Goal: Task Accomplishment & Management: Use online tool/utility

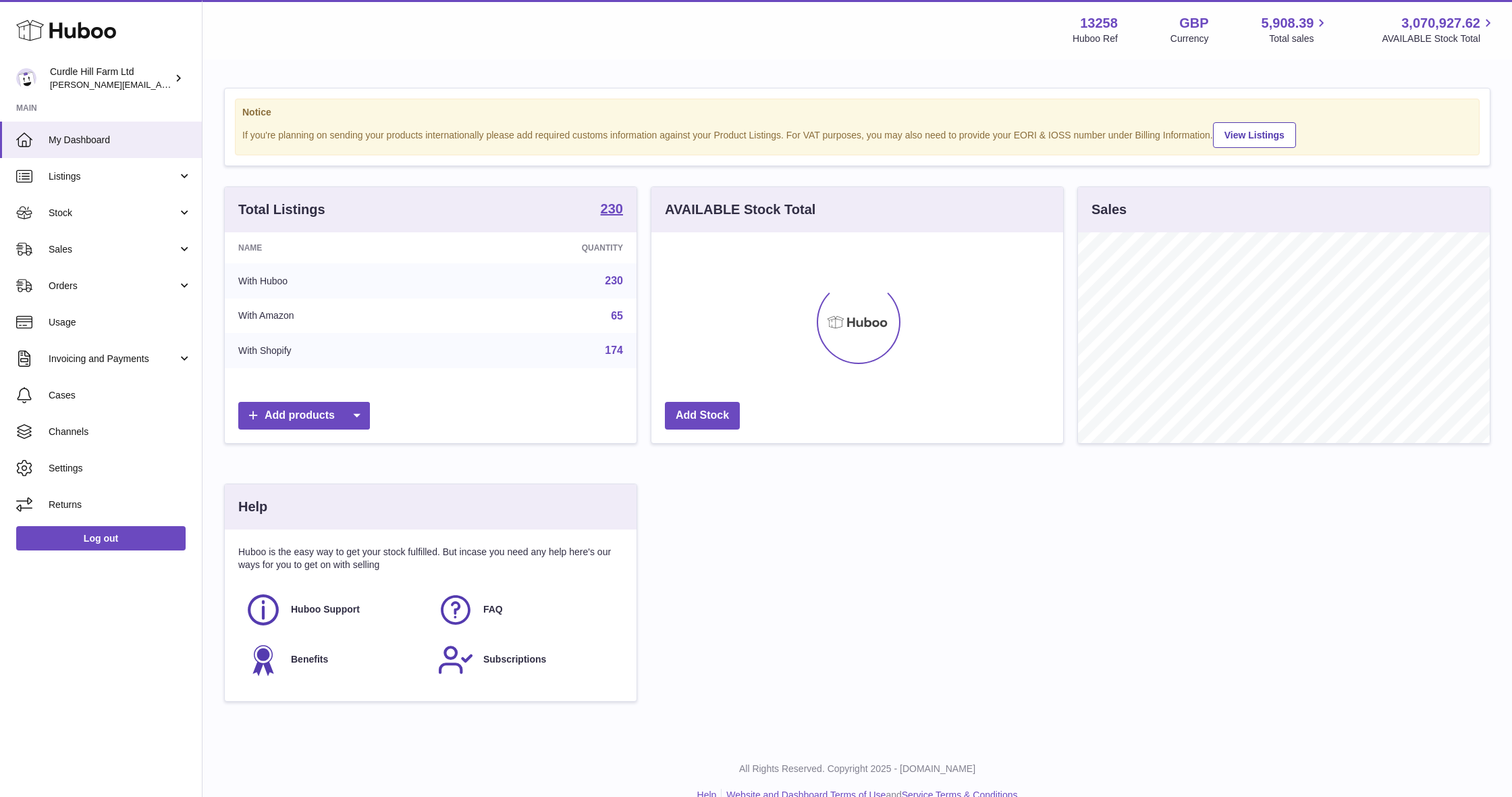
scroll to position [211, 412]
click at [86, 220] on link "Stock" at bounding box center [100, 212] width 202 height 37
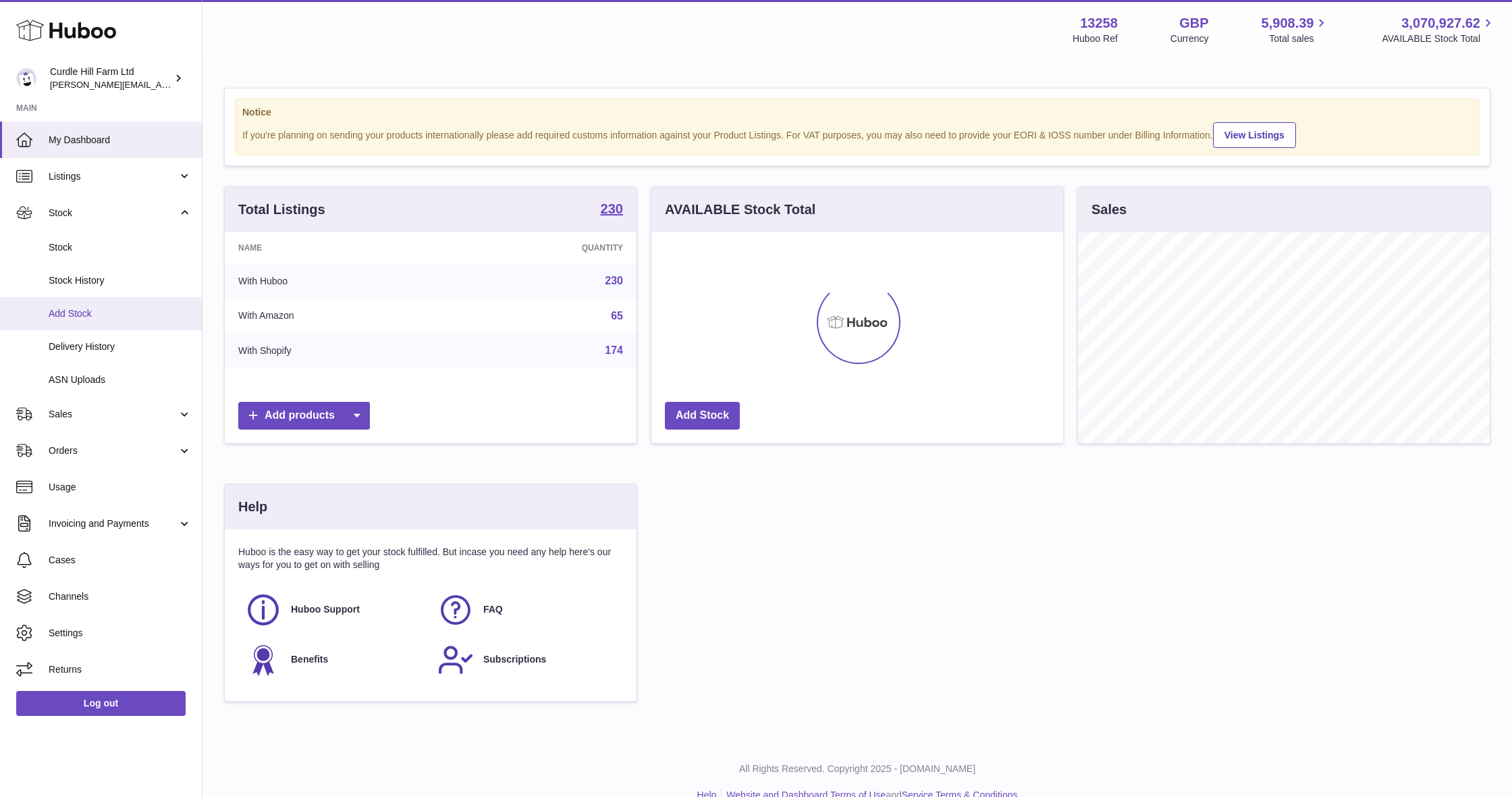
click at [113, 320] on link "Add Stock" at bounding box center [100, 313] width 202 height 33
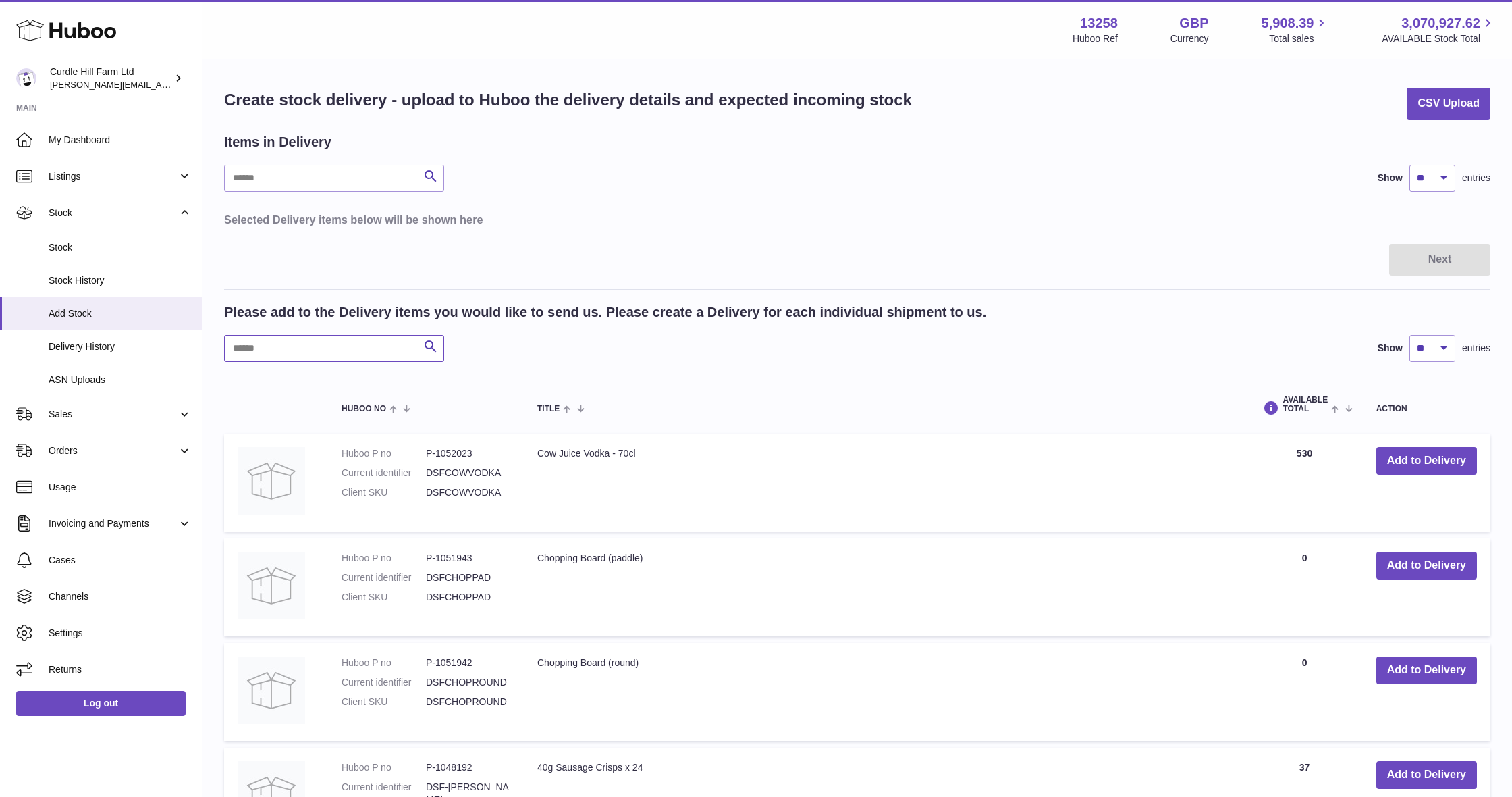
click at [318, 350] on input "text" at bounding box center [334, 348] width 220 height 27
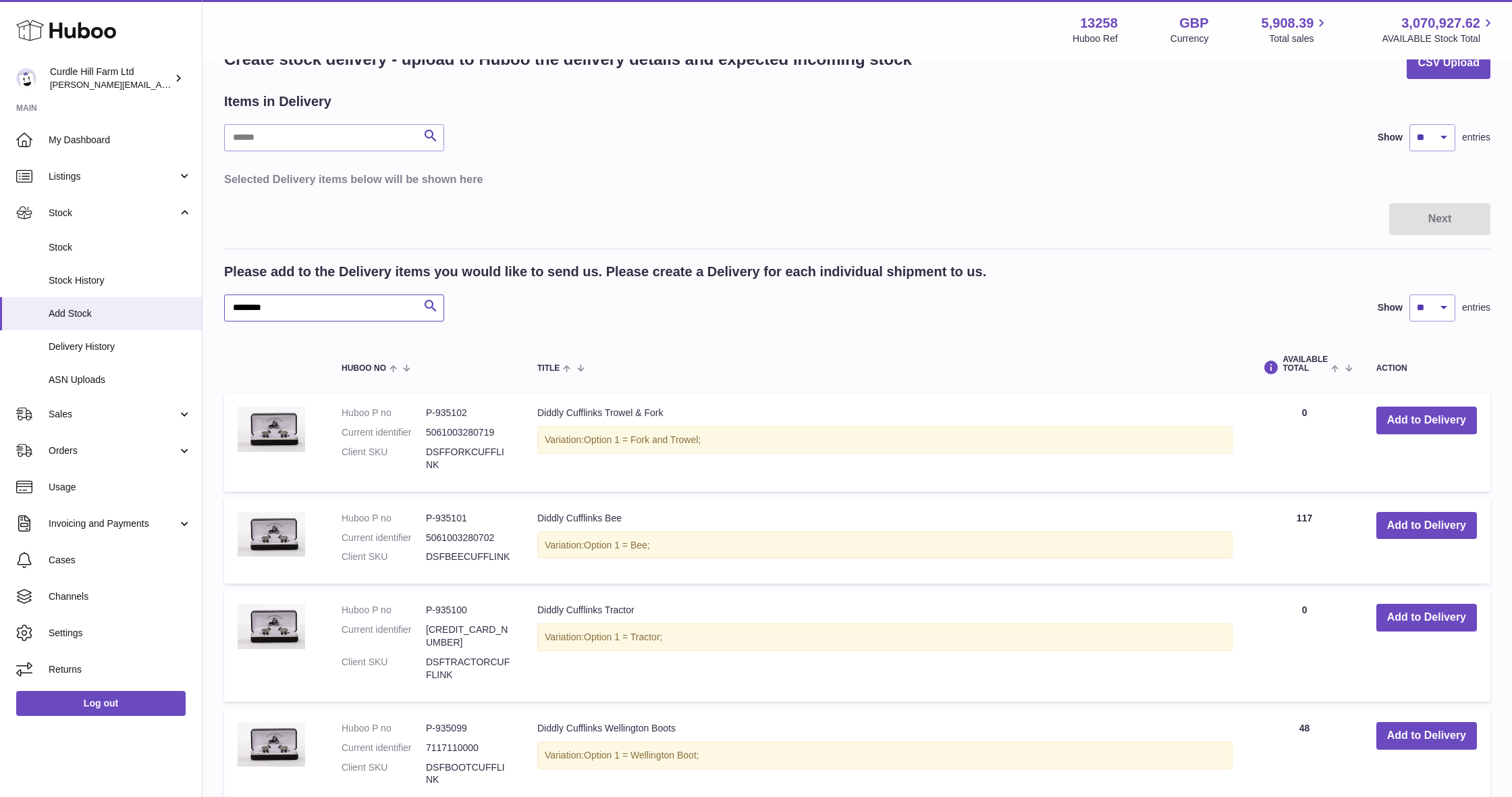
scroll to position [67, 0]
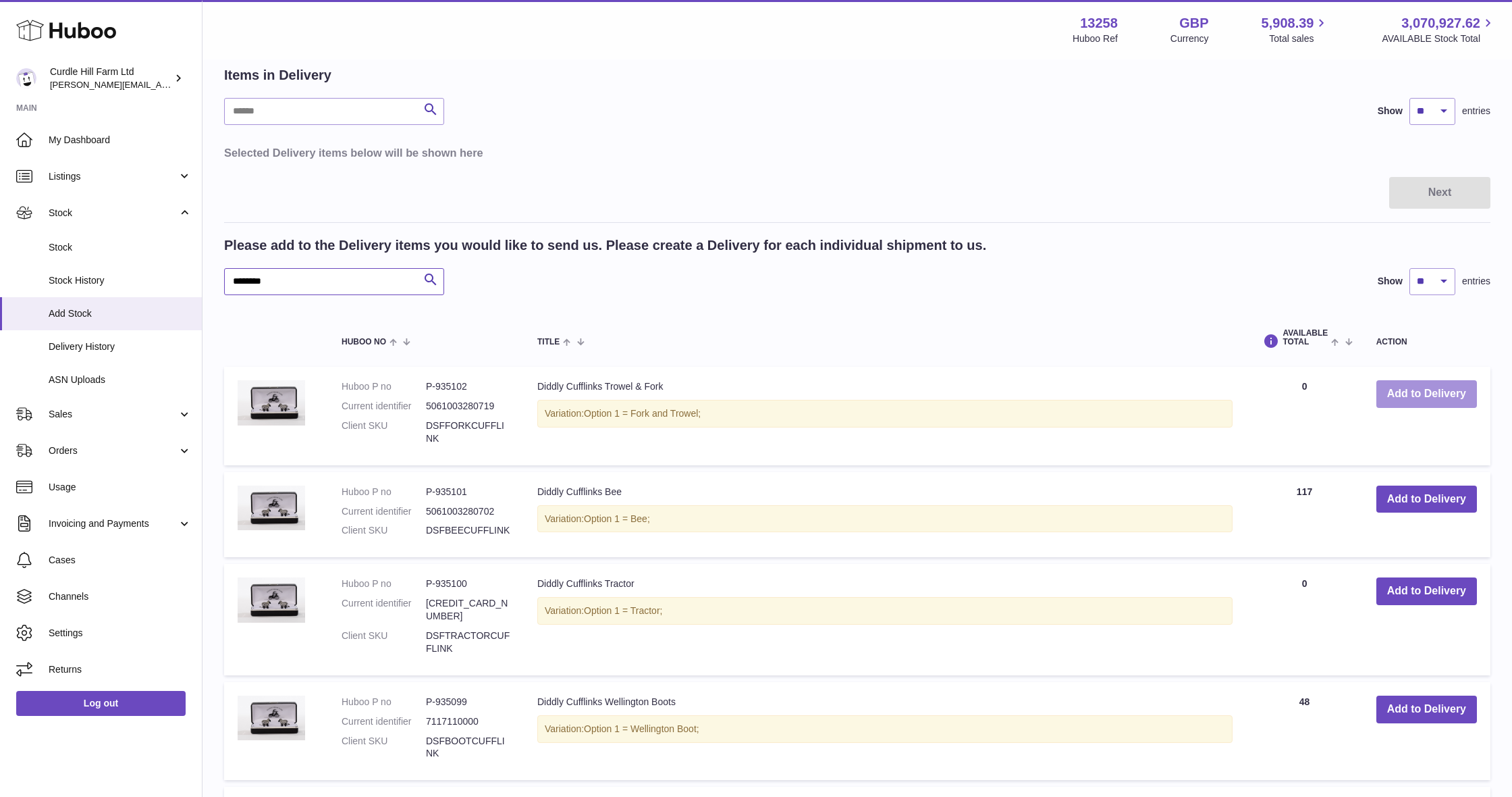
type input "********"
click at [1446, 397] on button "Add to Delivery" at bounding box center [1426, 394] width 100 height 28
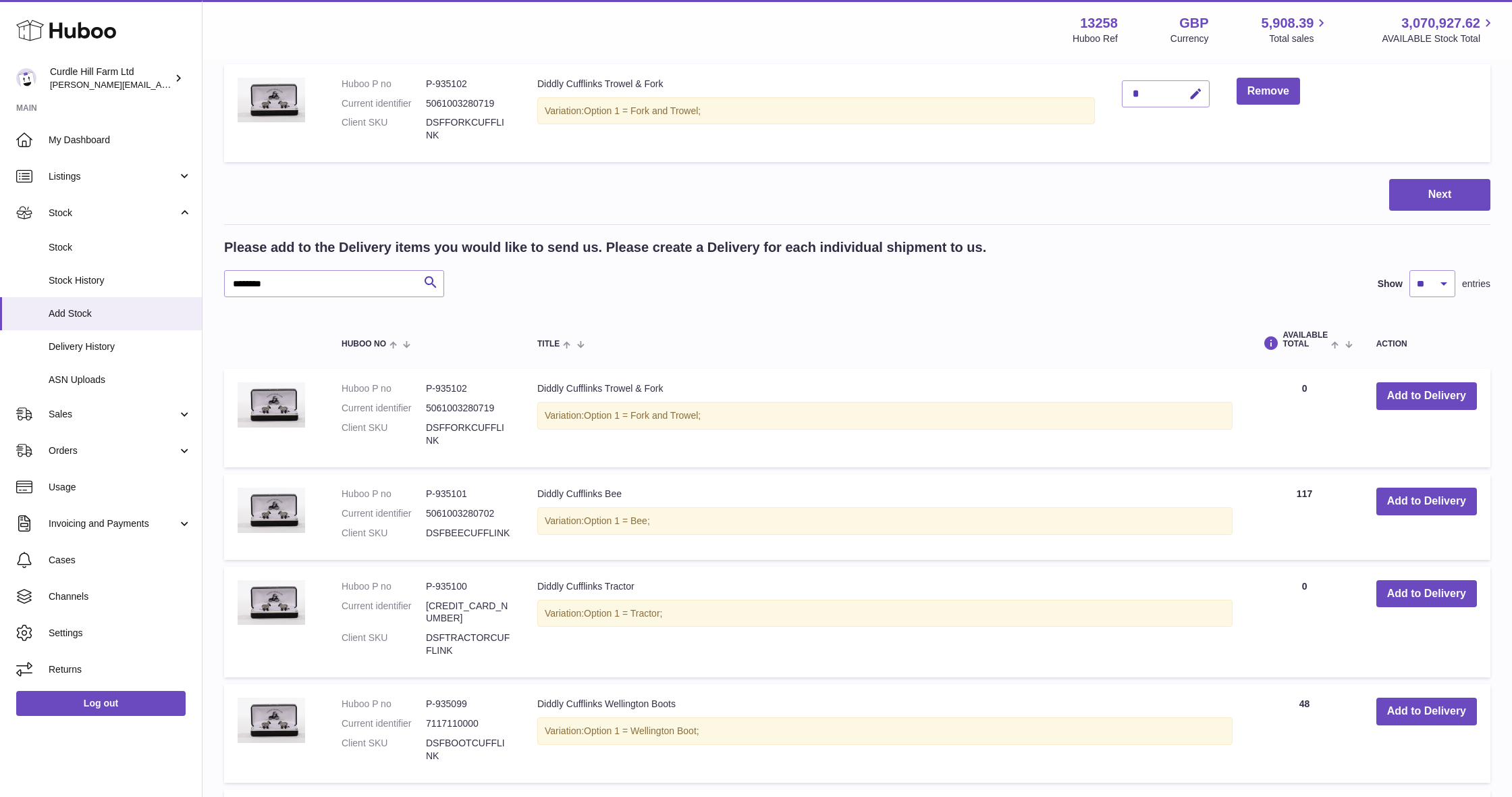
scroll to position [274, 0]
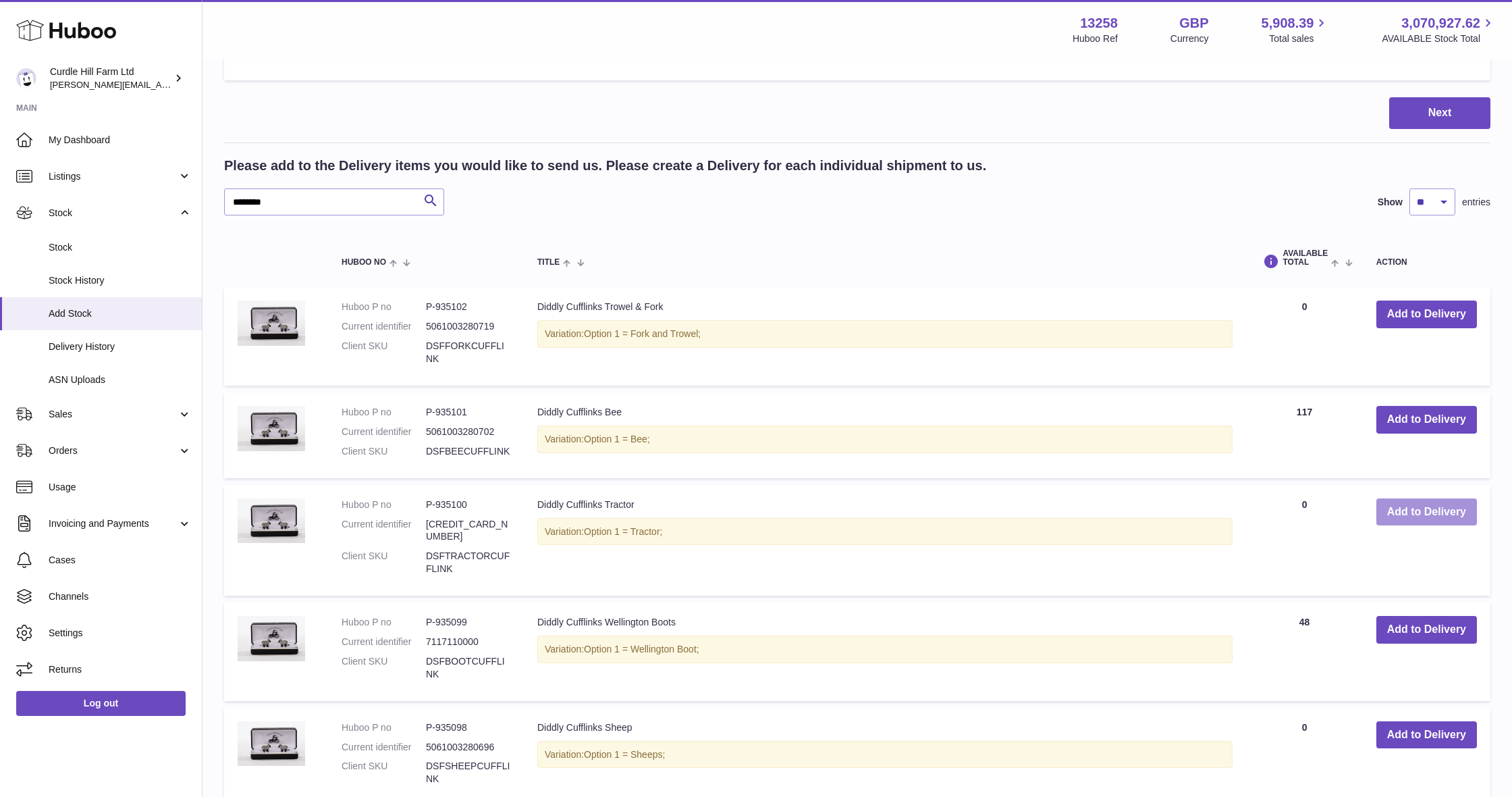
click at [1436, 514] on button "Add to Delivery" at bounding box center [1426, 512] width 100 height 28
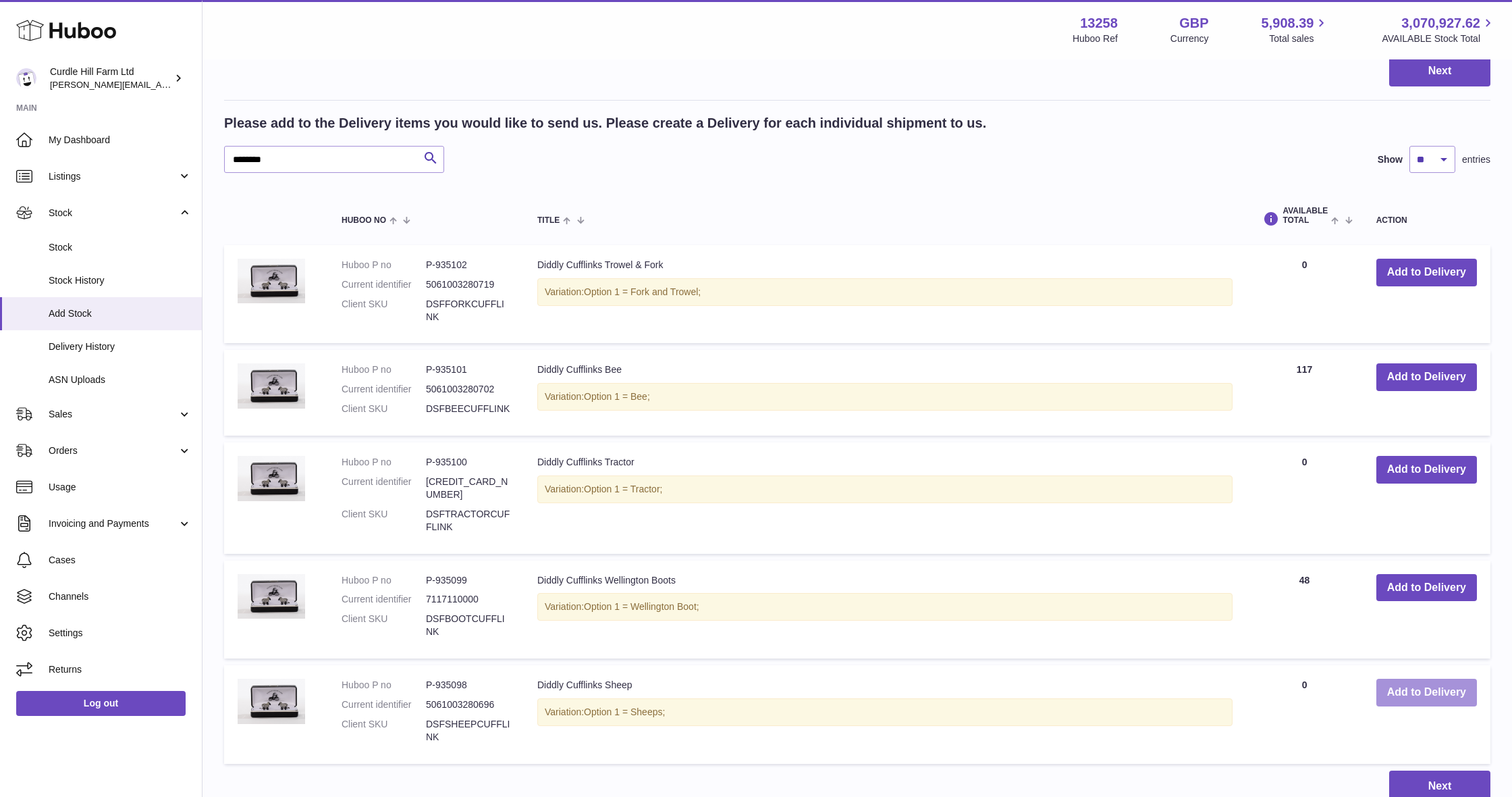
click at [1426, 679] on button "Add to Delivery" at bounding box center [1426, 693] width 100 height 28
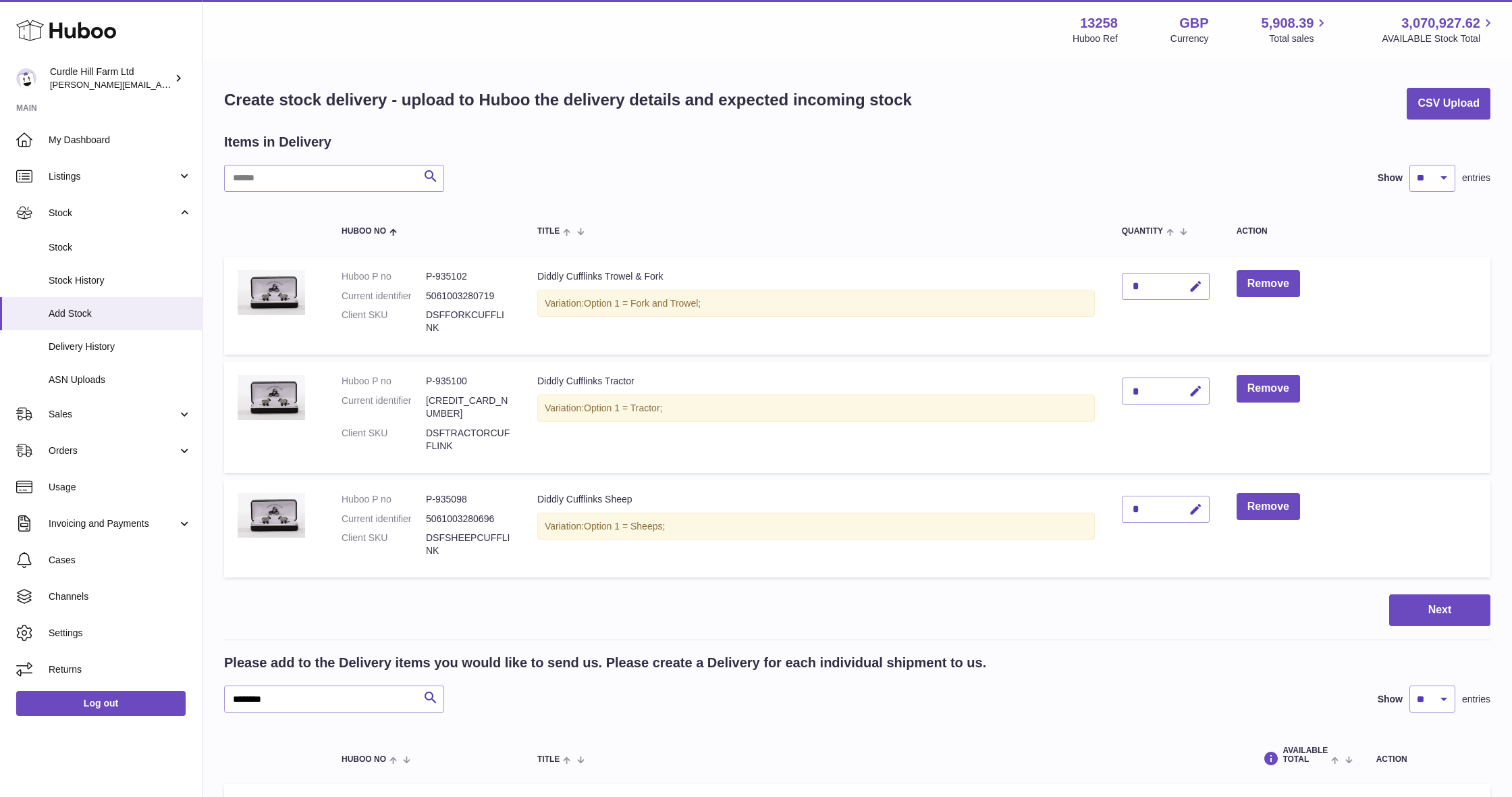
scroll to position [0, 0]
click at [1200, 391] on icon "button" at bounding box center [1195, 391] width 14 height 14
type input "***"
click at [1200, 391] on icon "submit" at bounding box center [1196, 390] width 12 height 12
click at [1266, 287] on button "Remove" at bounding box center [1268, 284] width 64 height 28
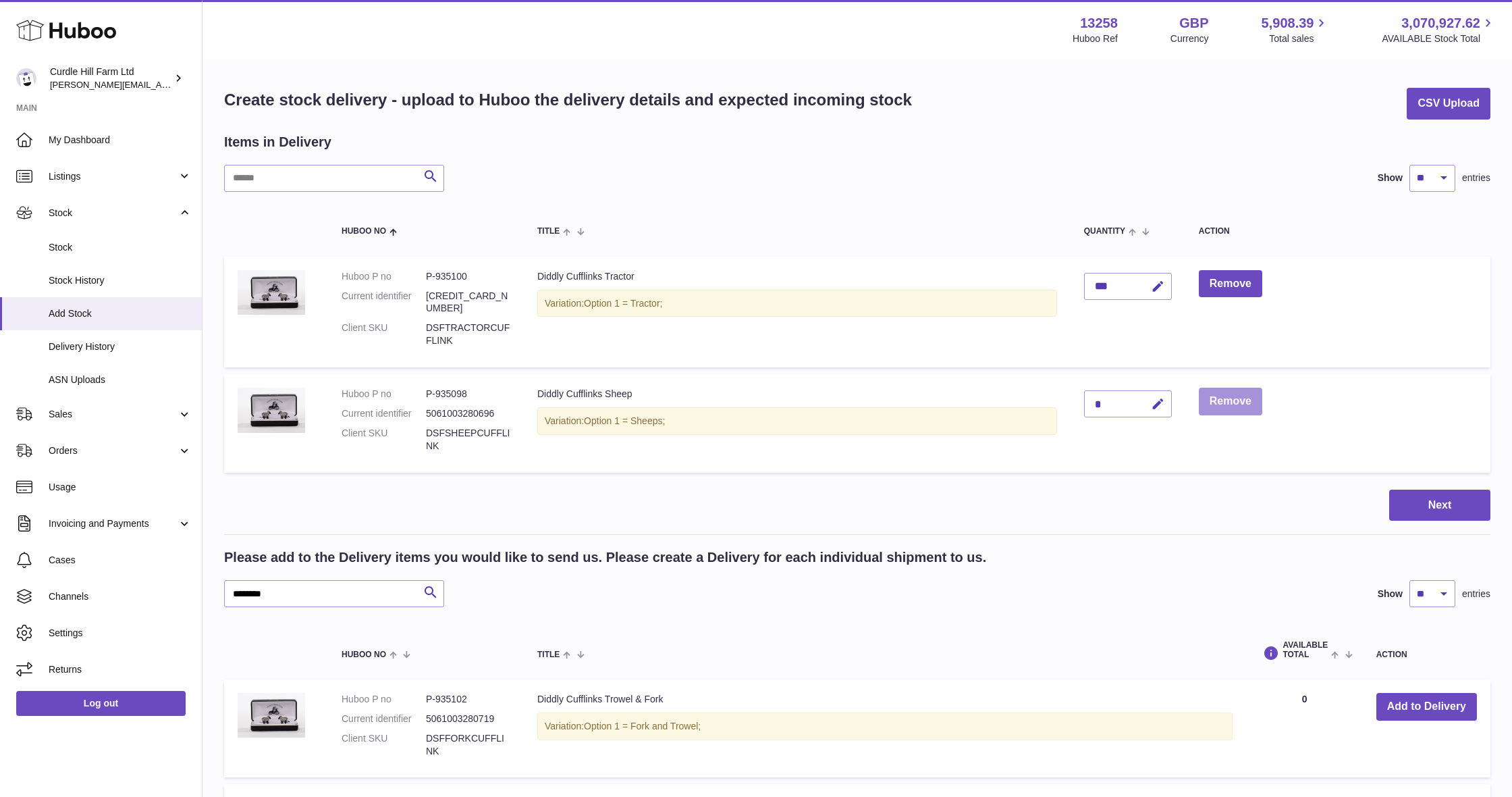
click at [1243, 394] on button "Remove" at bounding box center [1231, 401] width 64 height 28
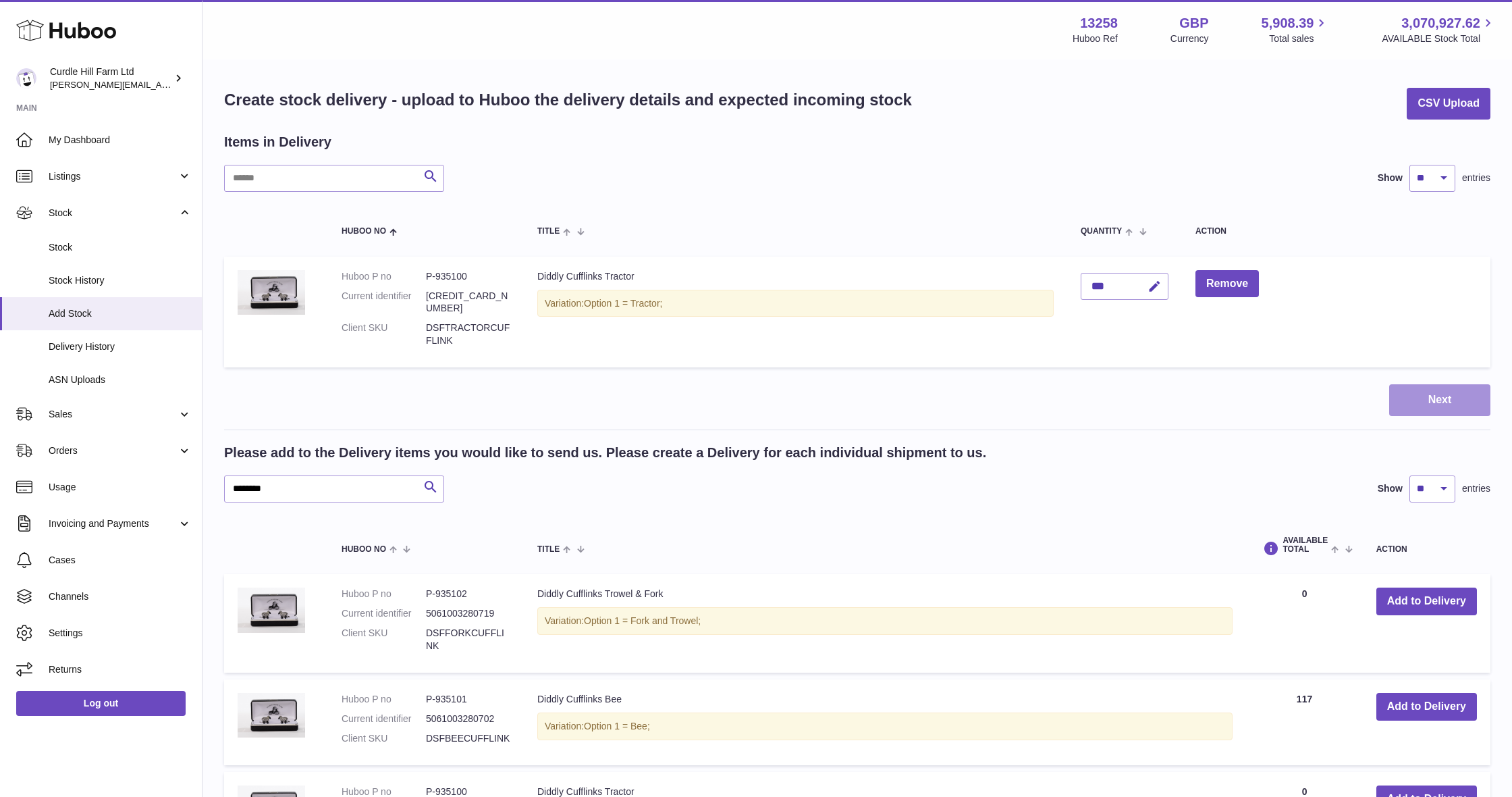
click at [1458, 396] on button "Next" at bounding box center [1440, 400] width 101 height 32
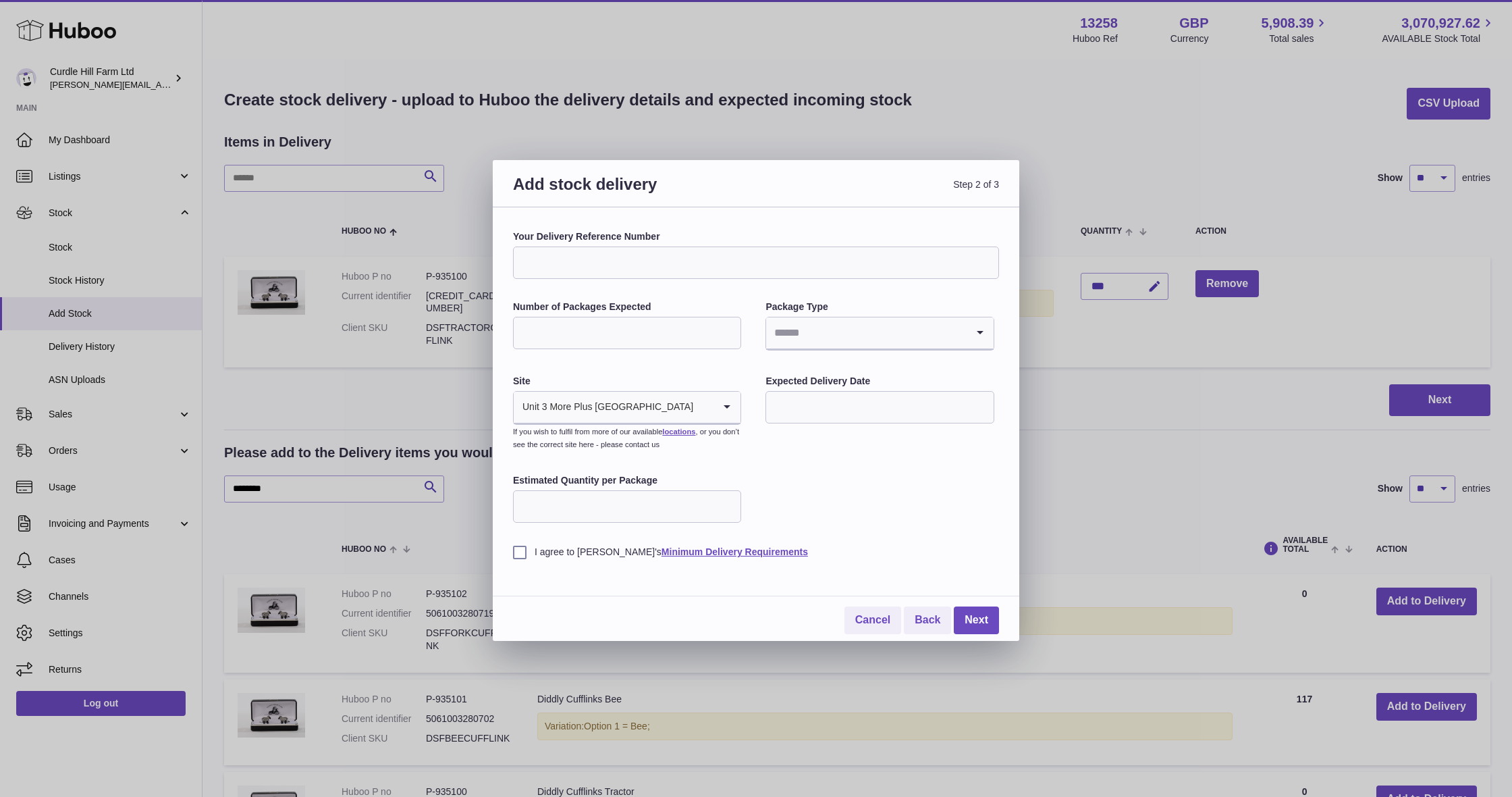
click at [664, 260] on input "Your Delivery Reference Number" at bounding box center [756, 263] width 486 height 33
type input "**********"
type input "*"
click at [810, 331] on input "Search for option" at bounding box center [865, 332] width 200 height 31
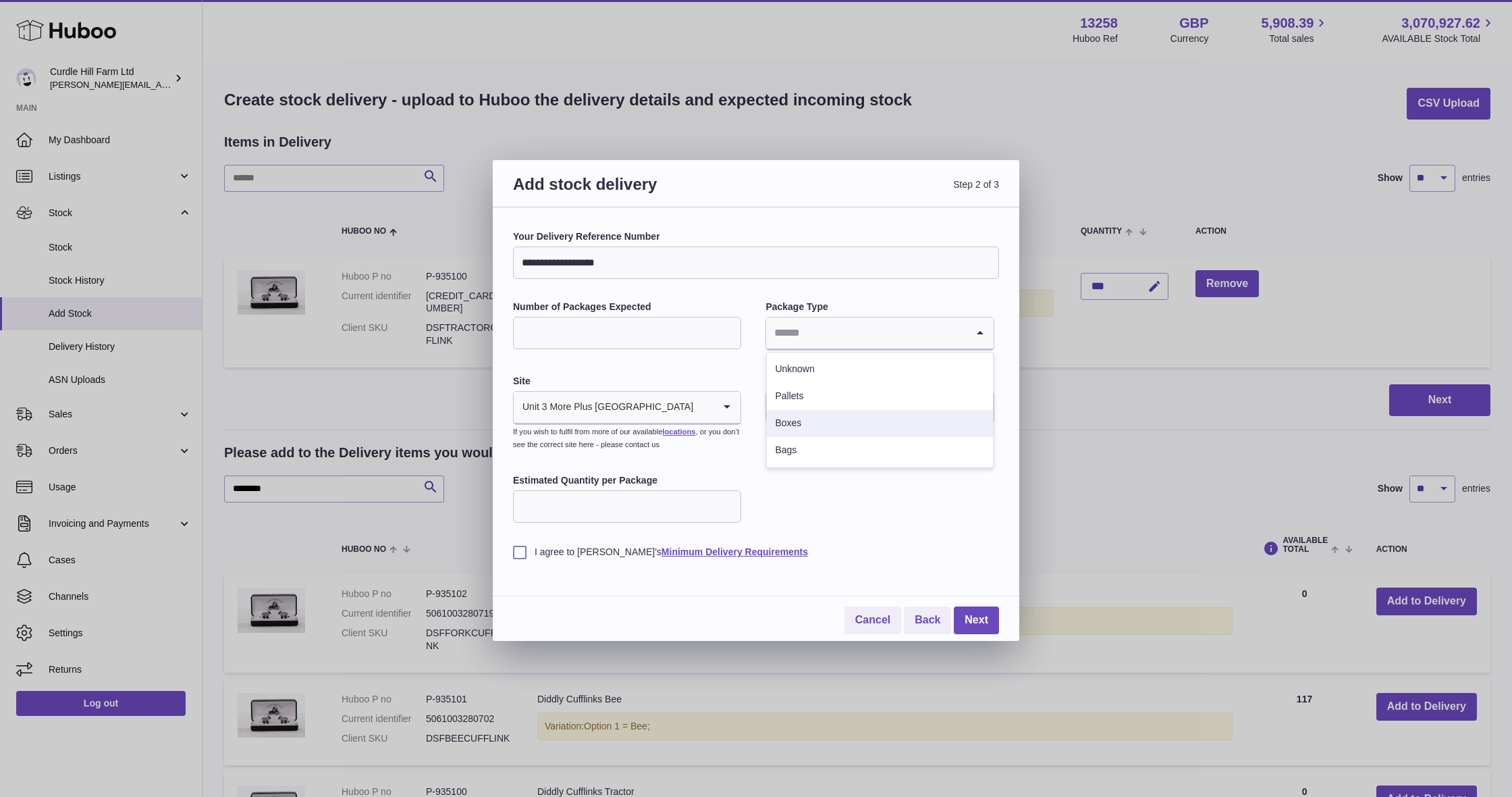
click at [803, 416] on li "Boxes" at bounding box center [879, 423] width 226 height 27
click at [811, 409] on input "text" at bounding box center [879, 407] width 228 height 33
click at [893, 539] on span "19" at bounding box center [895, 544] width 24 height 24
type input "**********"
click at [519, 548] on label "I agree to [PERSON_NAME]'s Minimum Delivery Requirements" at bounding box center [756, 552] width 486 height 13
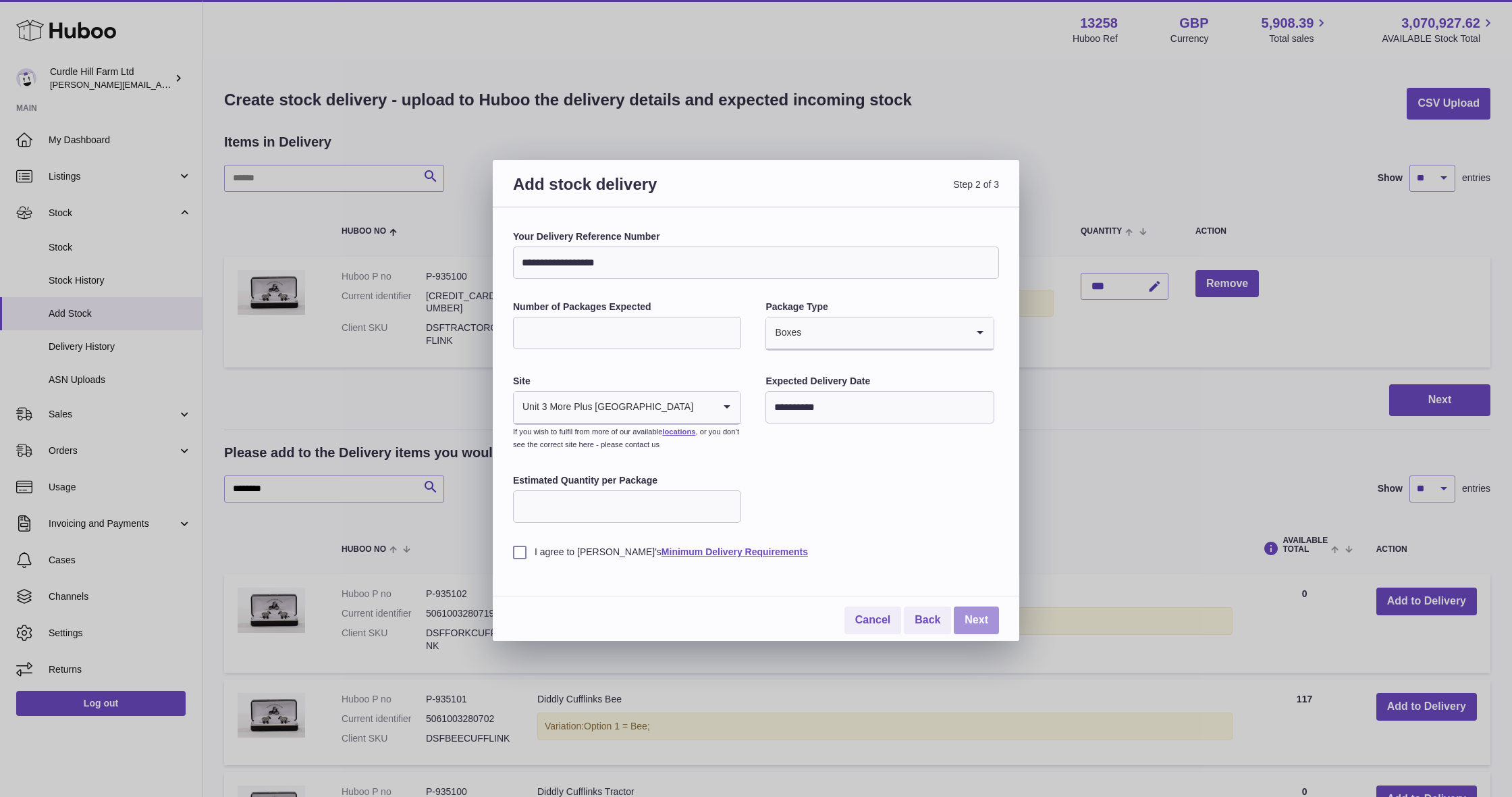
click at [981, 614] on link "Next" at bounding box center [977, 621] width 45 height 28
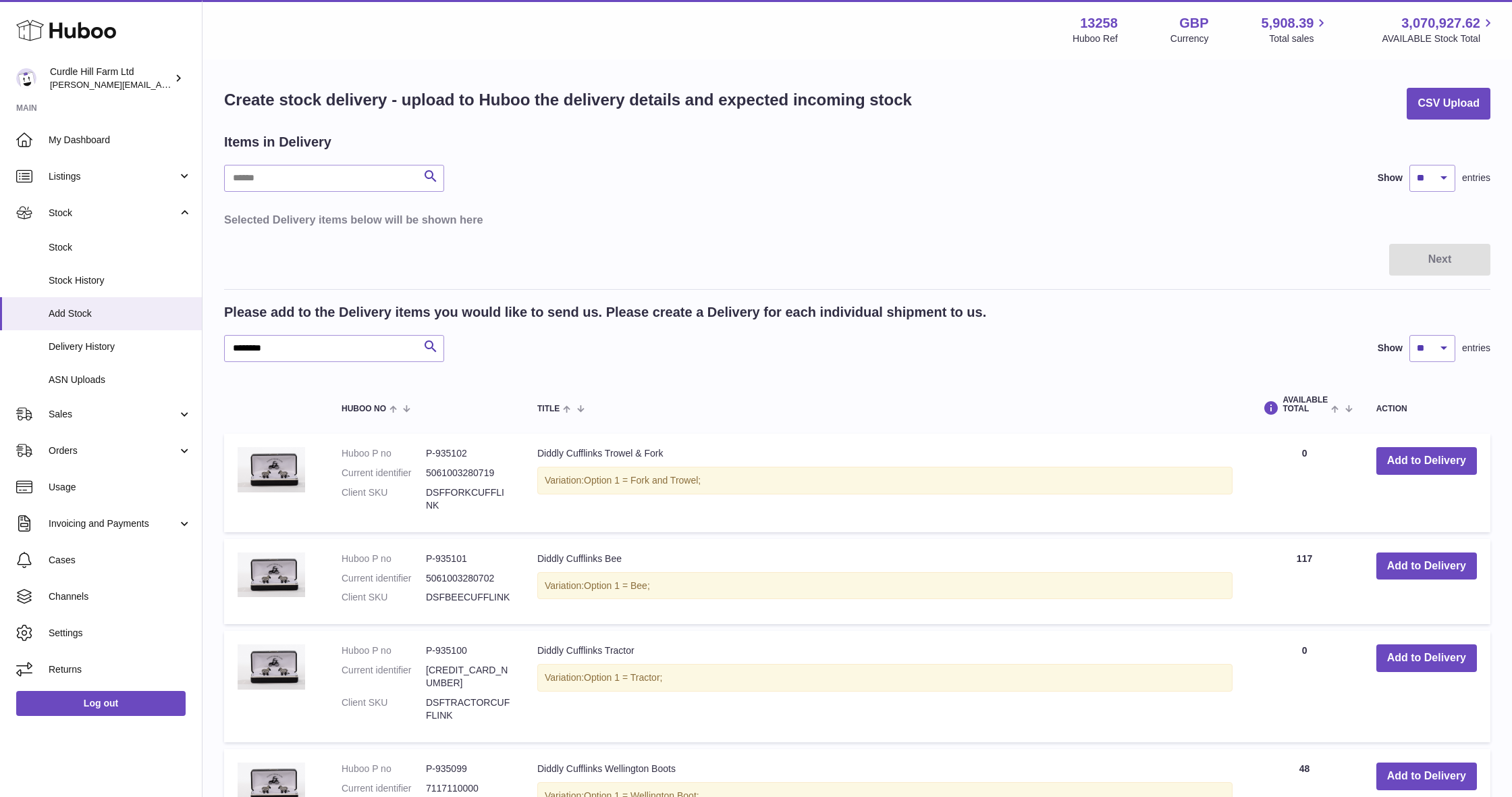
scroll to position [0, 0]
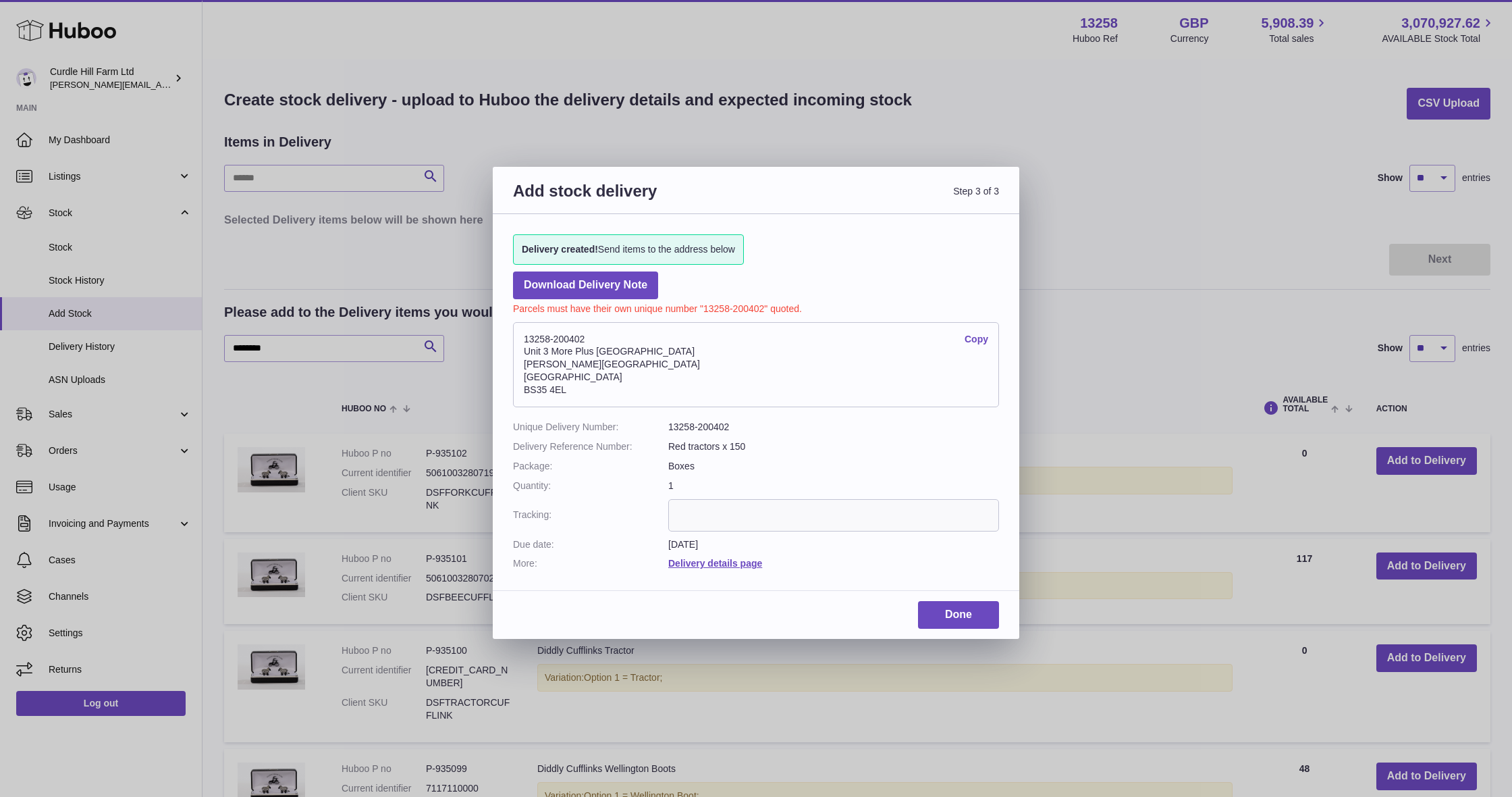
drag, startPoint x: 584, startPoint y: 390, endPoint x: 525, endPoint y: 330, distance: 84.1
click at [525, 330] on address "13258-200402 Copy [STREET_ADDRESS][PERSON_NAME]" at bounding box center [756, 365] width 486 height 85
copy address "13258-200402 Copy Unit 3 More Plus [GEOGRAPHIC_DATA][PERSON_NAME]"
click at [957, 605] on link "Done" at bounding box center [958, 615] width 81 height 28
